Goal: Task Accomplishment & Management: Manage account settings

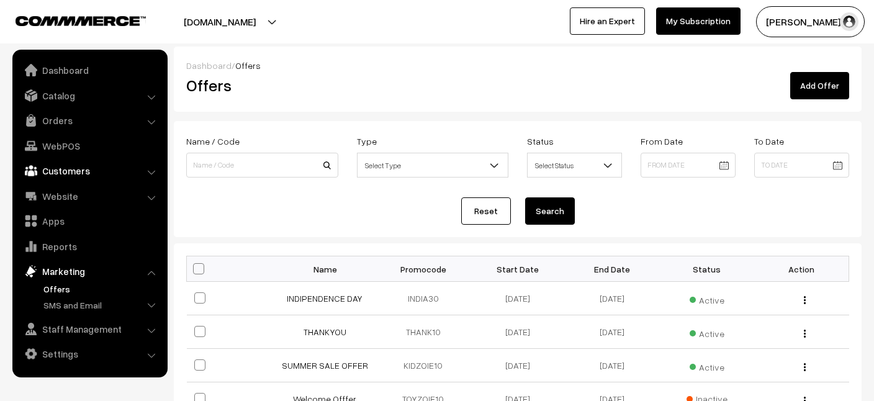
click at [145, 179] on link "Customers" at bounding box center [90, 171] width 148 height 22
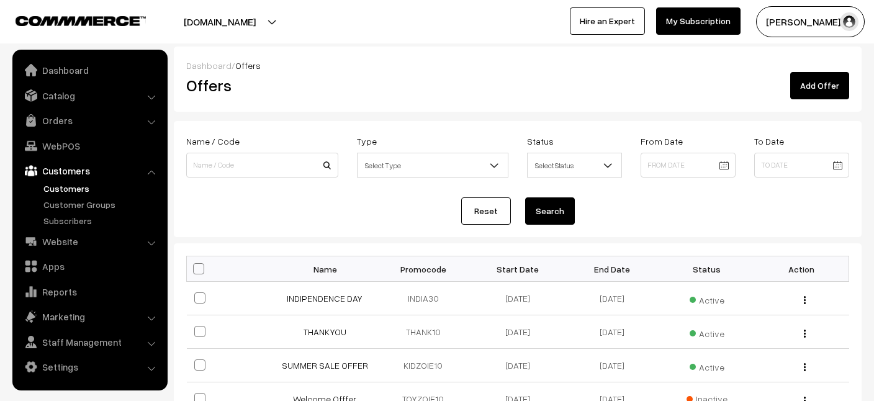
click at [58, 191] on link "Customers" at bounding box center [101, 188] width 123 height 13
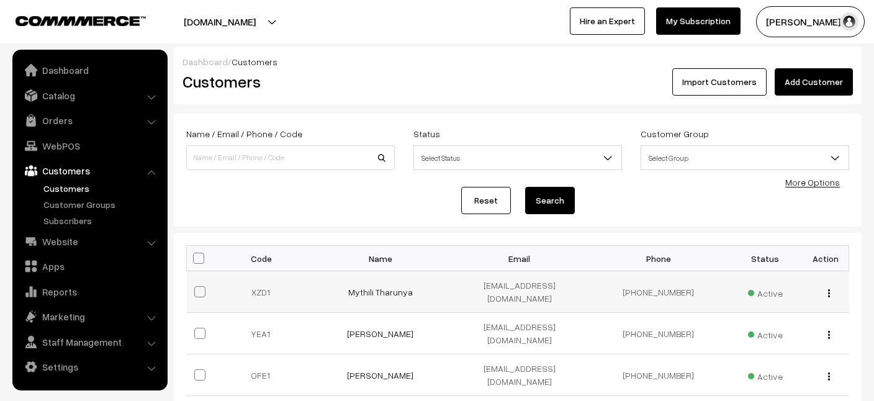
click at [829, 289] on img "button" at bounding box center [829, 293] width 2 height 8
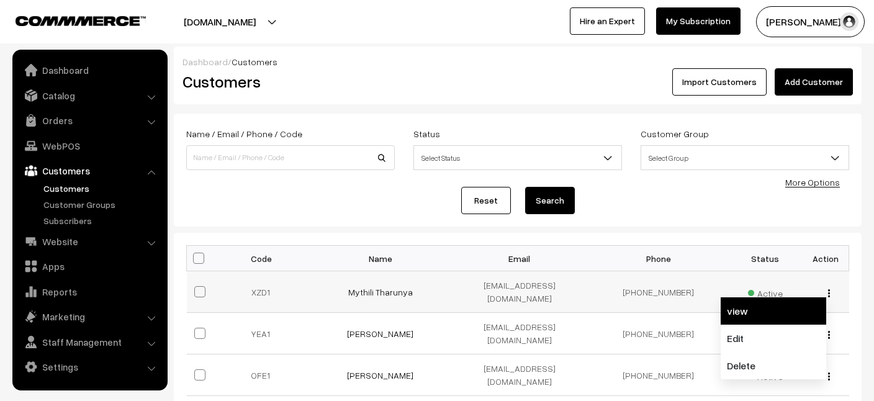
click at [759, 310] on link "view" at bounding box center [774, 310] width 106 height 27
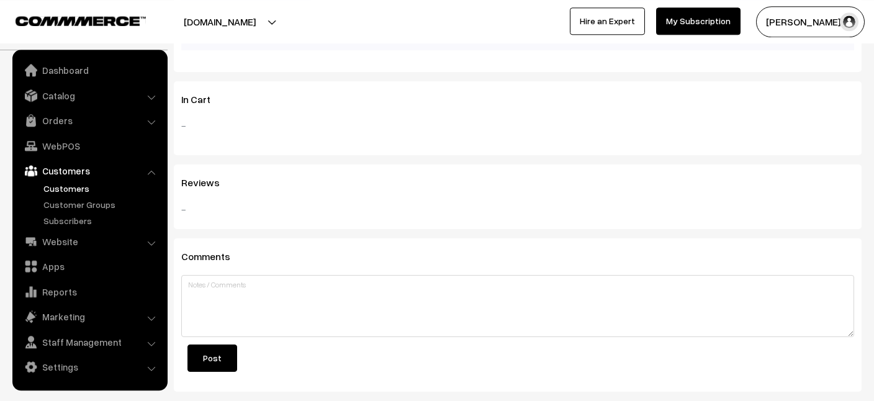
scroll to position [731, 0]
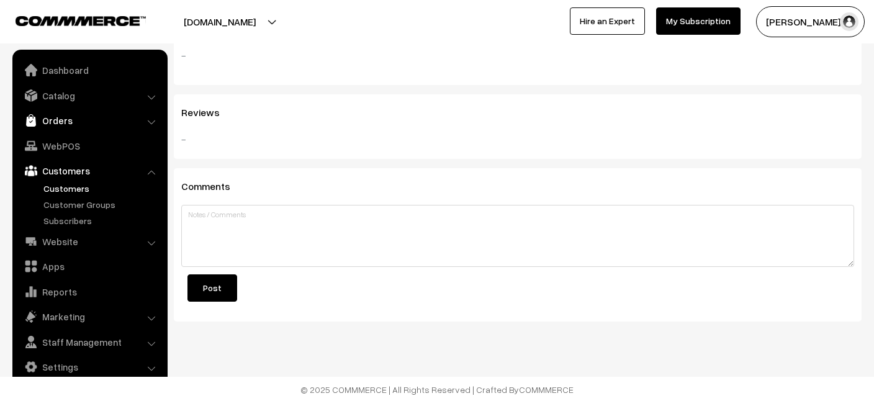
click at [68, 114] on link "Orders" at bounding box center [90, 120] width 148 height 22
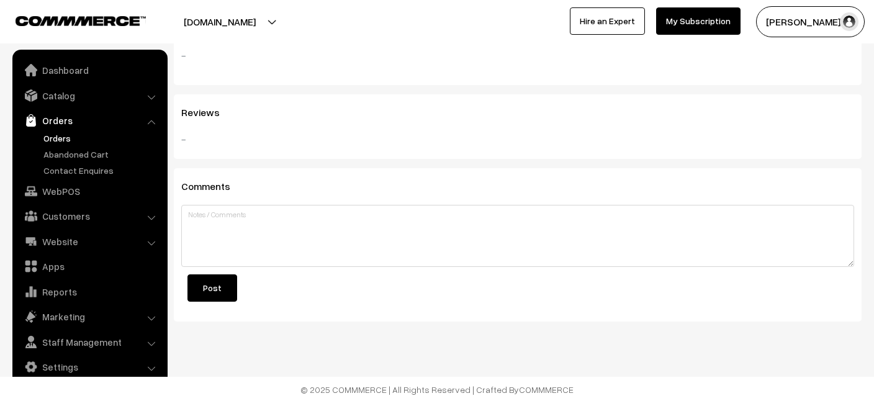
click at [59, 137] on link "Orders" at bounding box center [101, 138] width 123 height 13
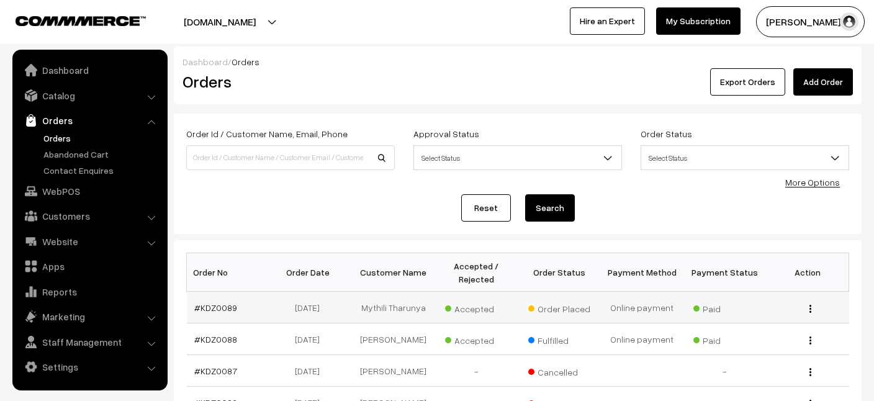
click at [807, 310] on div "View" at bounding box center [808, 307] width 68 height 13
click at [810, 310] on img "button" at bounding box center [811, 309] width 2 height 8
click at [744, 320] on link "View" at bounding box center [755, 326] width 106 height 27
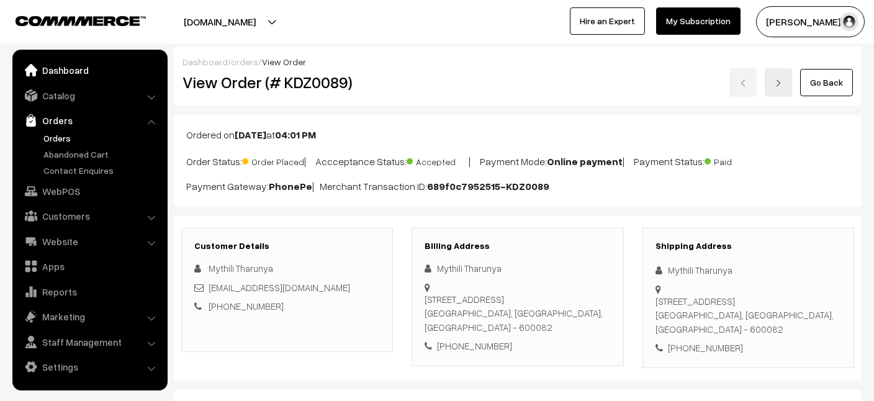
click at [60, 72] on link "Dashboard" at bounding box center [90, 70] width 148 height 22
